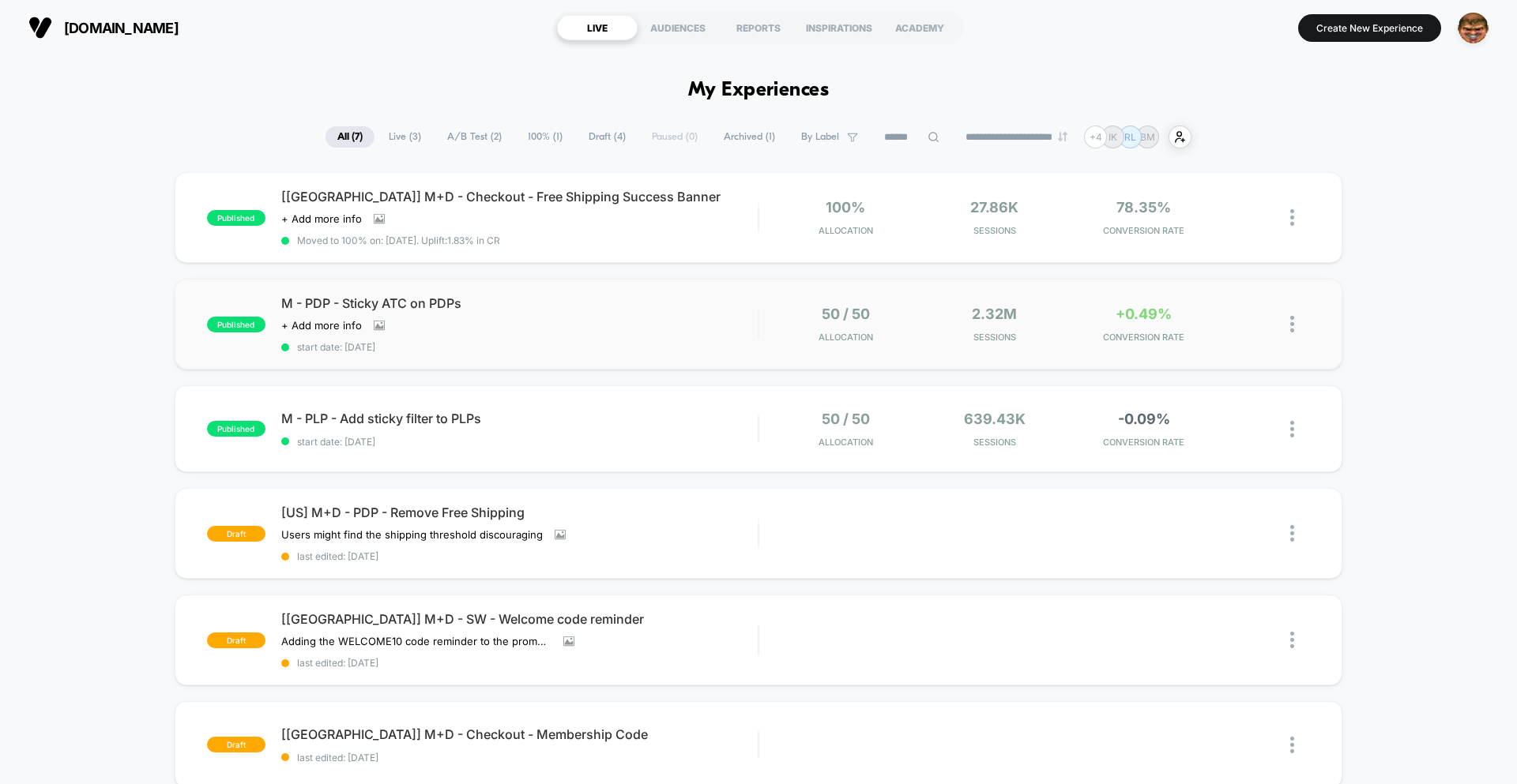
drag, startPoint x: 563, startPoint y: 357, endPoint x: 566, endPoint y: 339, distance: 18.2
click at [563, 357] on div "published M - PDP - Sticky ATC on PDPs Click to view images Click to edit exper…" at bounding box center [758, 324] width 1168 height 91
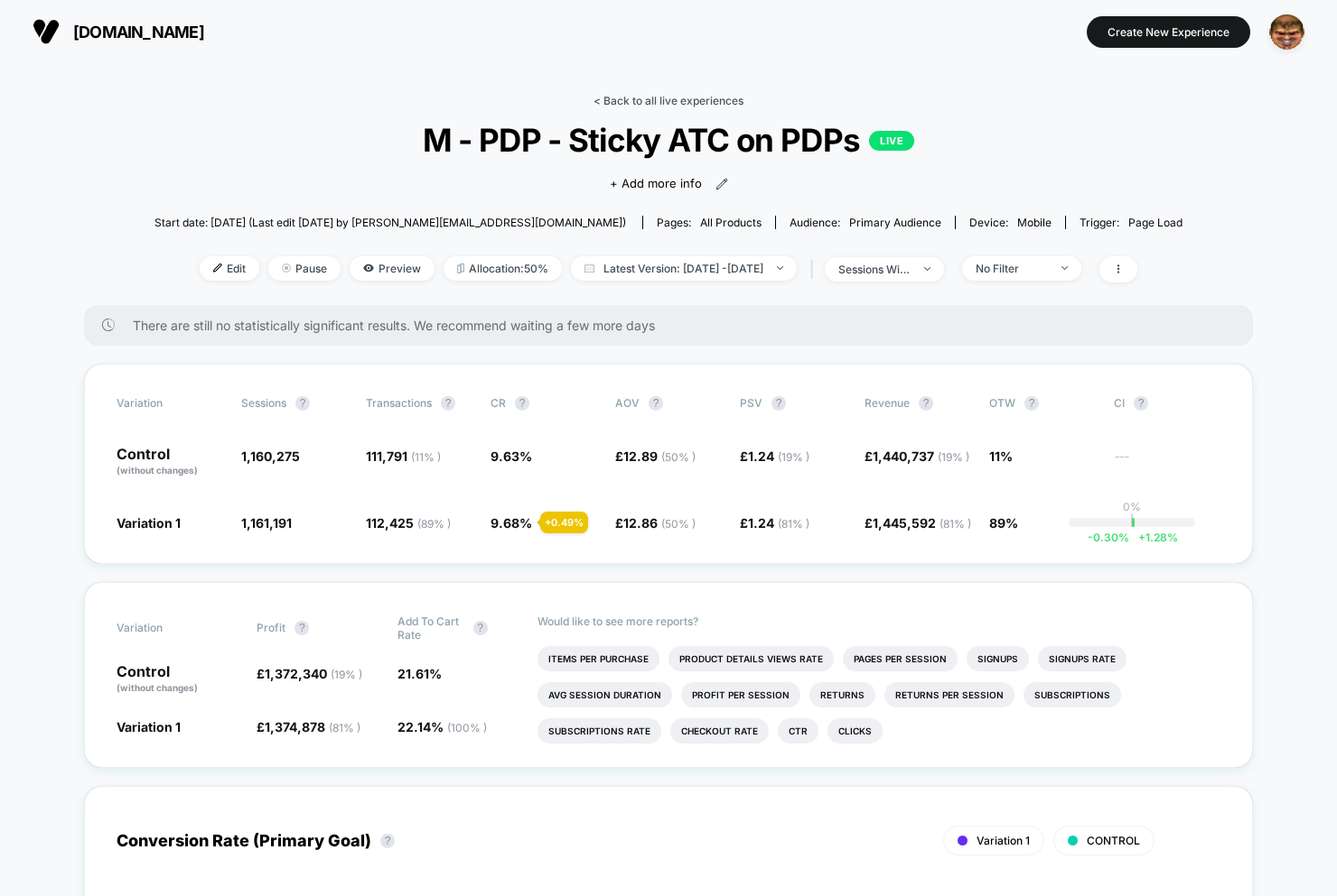
click at [617, 101] on link "< Back to all live experiences" at bounding box center [668, 101] width 150 height 14
